Goal: Share content: Share content

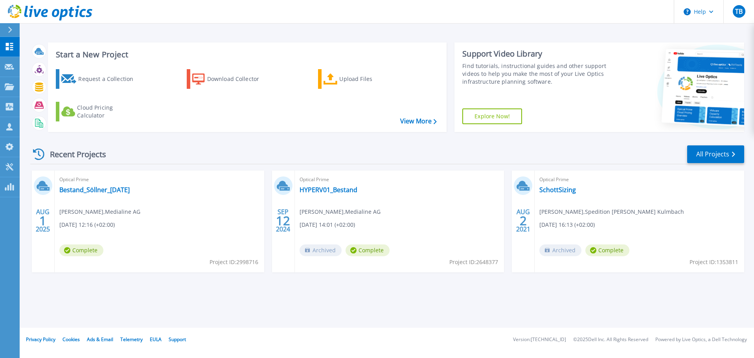
click at [197, 208] on div "Optical Prime Bestand_Söllner_01.08.25 Tom Blumenröther , Medialine AG 08.01.20…" at bounding box center [160, 222] width 210 height 102
click at [119, 190] on link "Bestand_Söllner_[DATE]" at bounding box center [94, 190] width 70 height 8
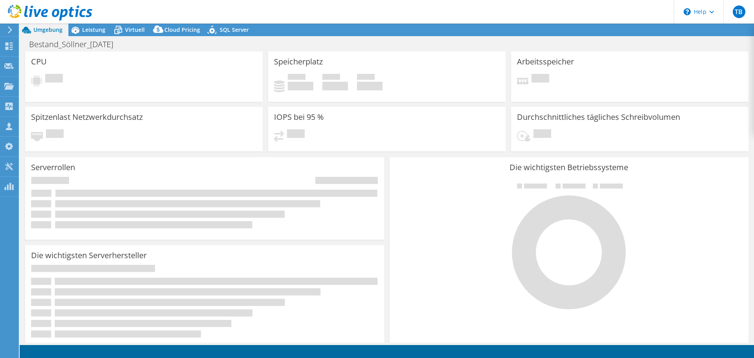
select select "USD"
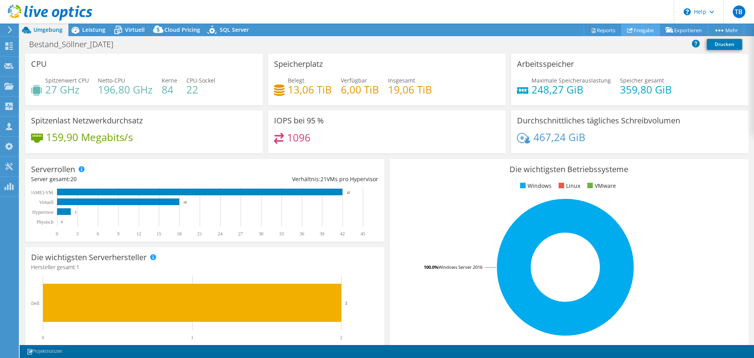
click at [635, 27] on link "Freigabe" at bounding box center [640, 30] width 39 height 12
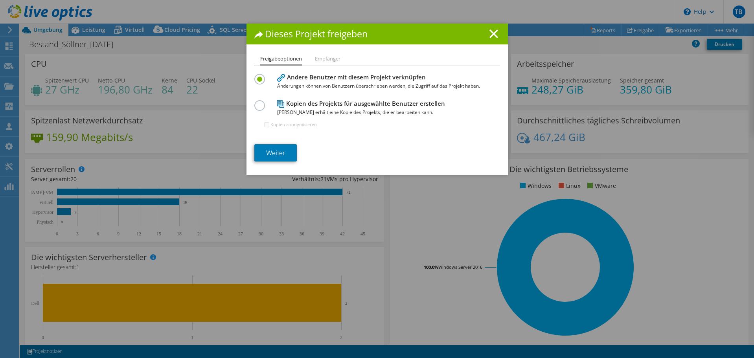
click at [282, 143] on section "Andere Benutzer mit diesem Projekt verknüpfen Änderungen können von Benutzern ü…" at bounding box center [377, 117] width 246 height 90
click at [284, 147] on link "Weiter" at bounding box center [275, 152] width 42 height 17
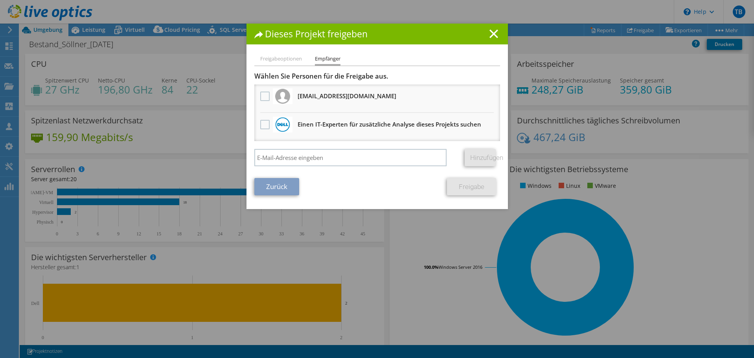
click at [288, 59] on li "Freigabeoptionen" at bounding box center [281, 59] width 42 height 10
click at [268, 188] on link "Zurück" at bounding box center [276, 186] width 45 height 17
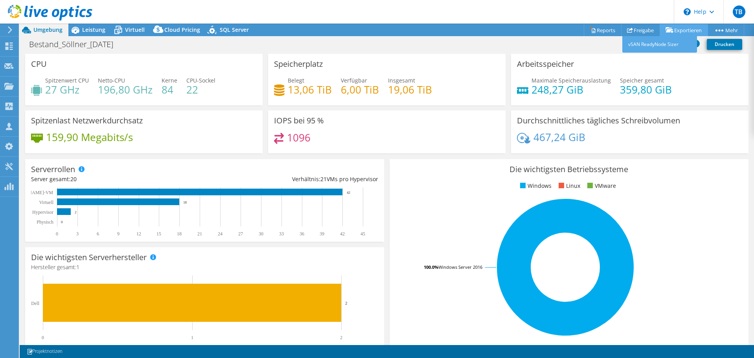
click at [668, 31] on icon at bounding box center [670, 30] width 8 height 6
click at [638, 28] on link "Freigabe" at bounding box center [640, 30] width 39 height 12
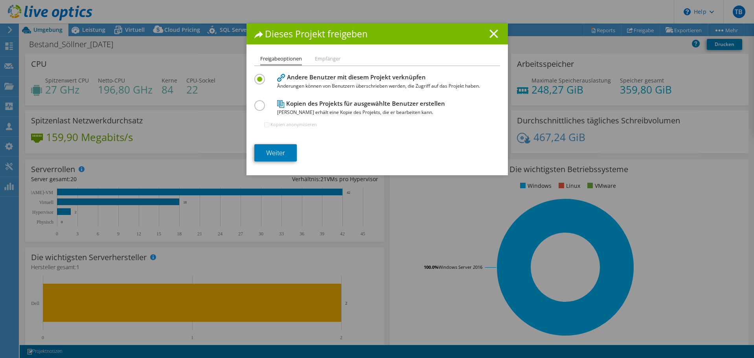
click at [492, 33] on line at bounding box center [494, 34] width 8 height 8
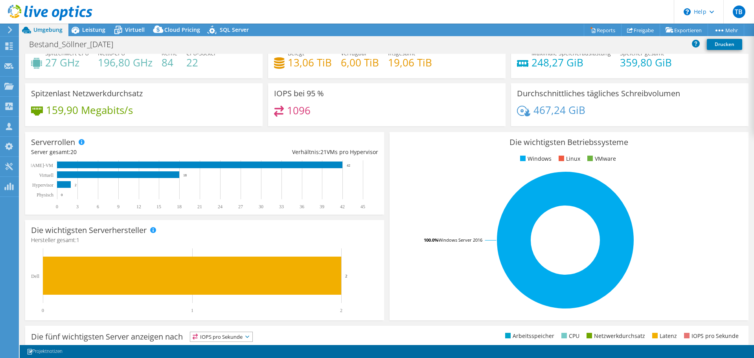
scroll to position [9, 0]
